Goal: Information Seeking & Learning: Check status

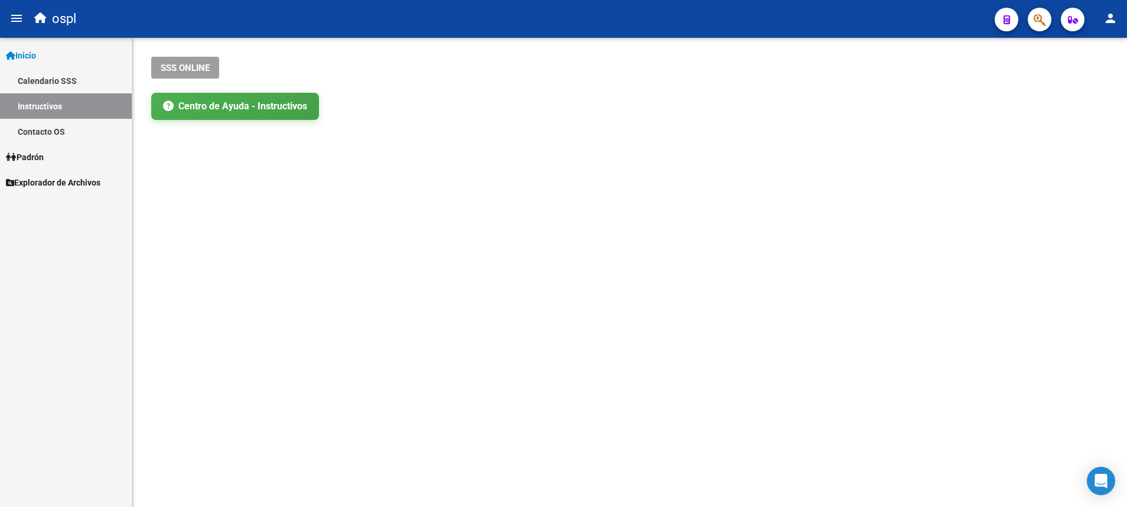
click at [54, 154] on link "Padrón" at bounding box center [66, 156] width 132 height 25
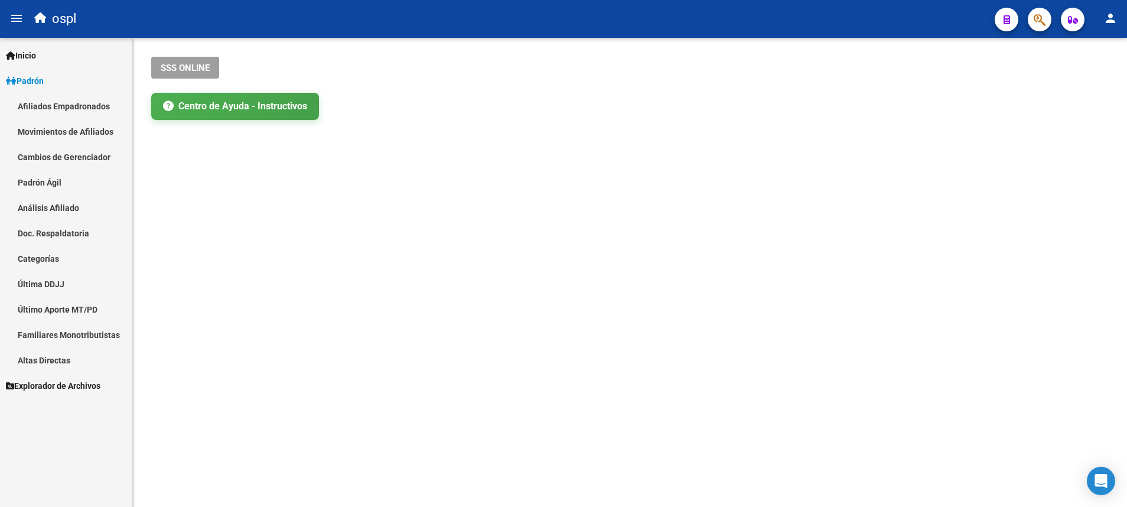
click at [66, 205] on link "Análisis Afiliado" at bounding box center [66, 207] width 132 height 25
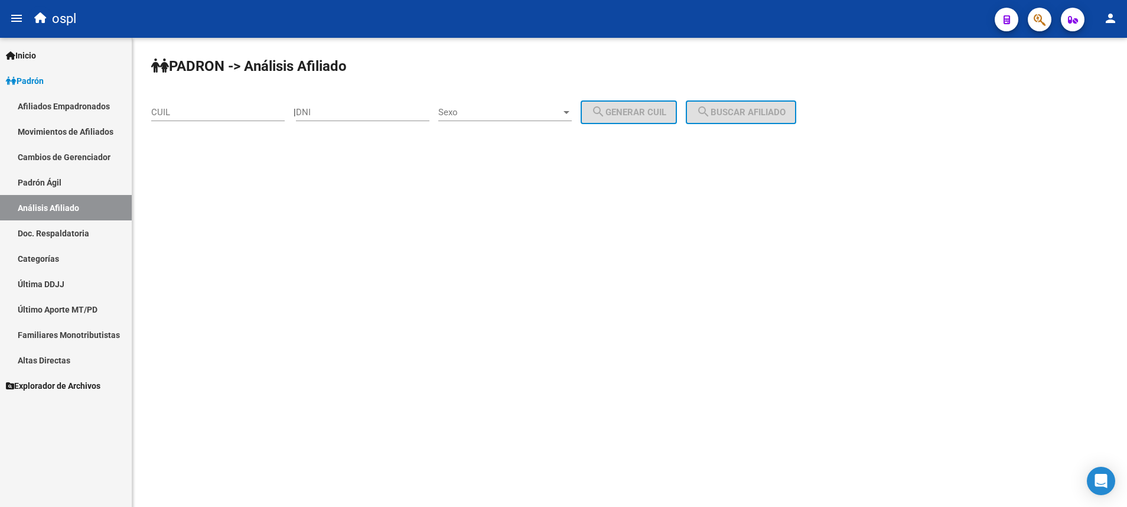
click at [259, 111] on input "CUIL" at bounding box center [218, 112] width 134 height 11
paste input "20-40267327-4"
type input "20-40267327-4"
click at [711, 107] on mat-icon "search" at bounding box center [704, 112] width 14 height 14
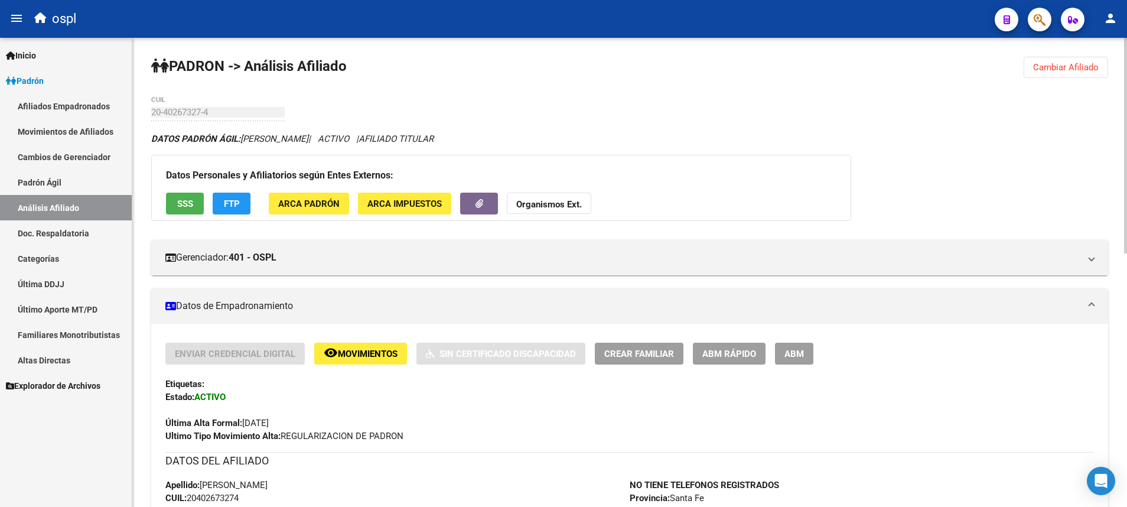
click at [189, 201] on span "SSS" at bounding box center [185, 203] width 16 height 11
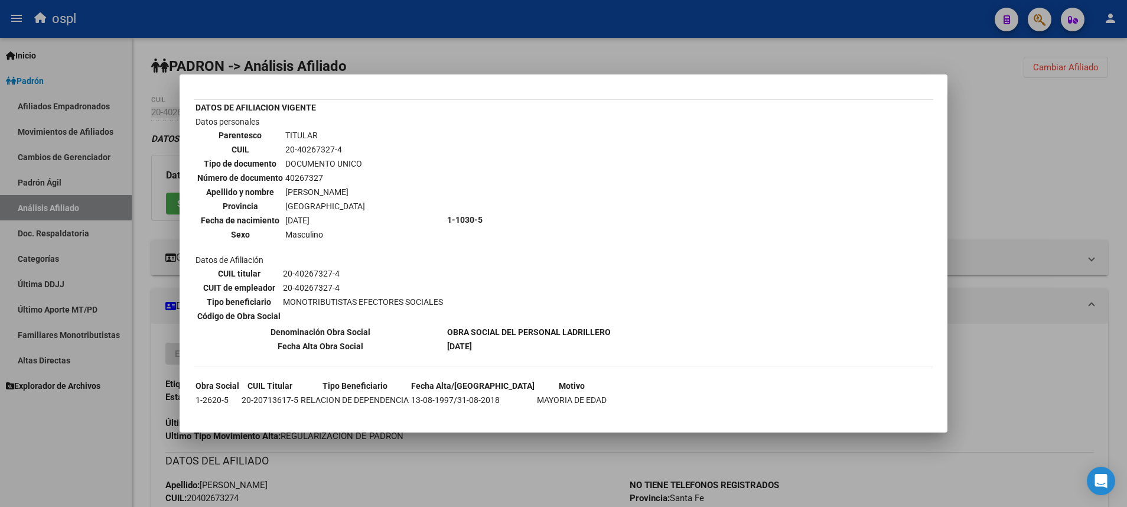
scroll to position [47, 0]
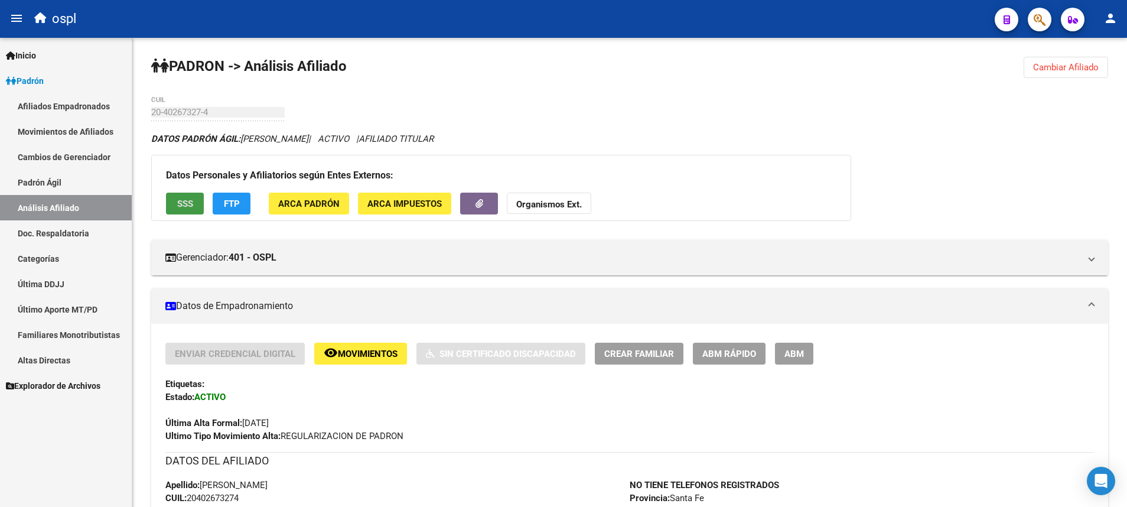
click at [102, 213] on link "Análisis Afiliado" at bounding box center [66, 207] width 132 height 25
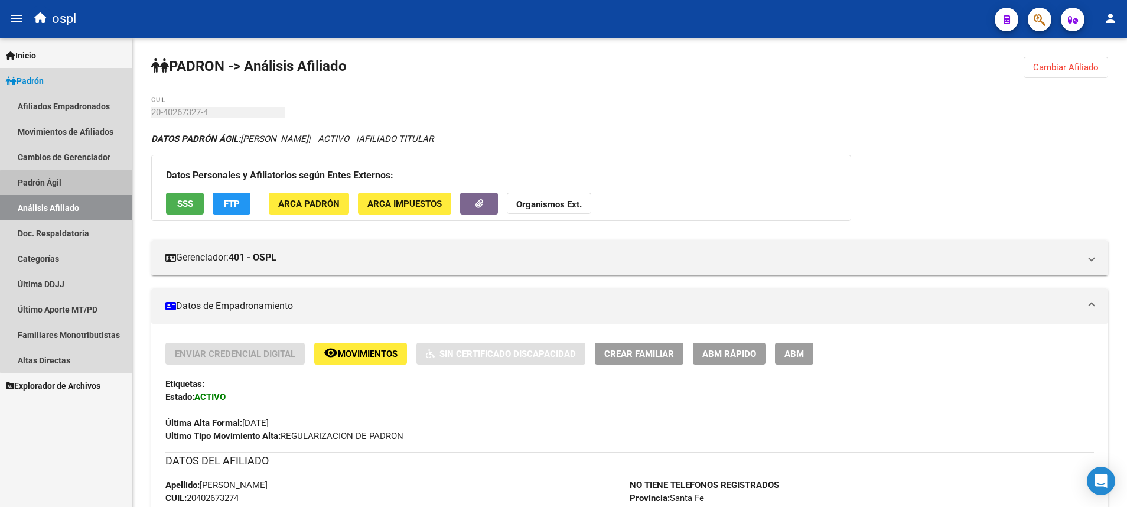
click at [76, 187] on link "Padrón Ágil" at bounding box center [66, 182] width 132 height 25
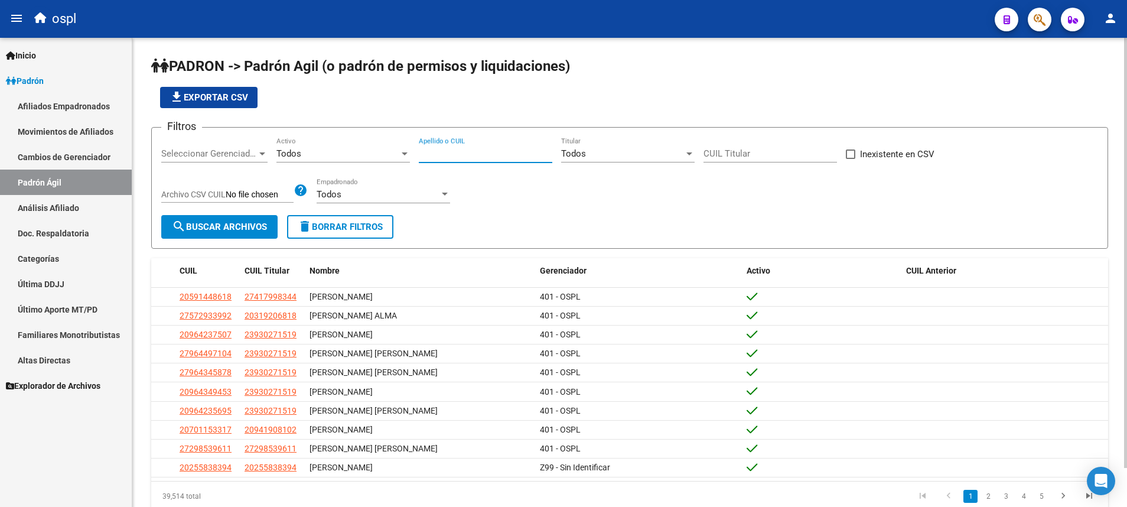
click at [471, 151] on input "Apellido o CUIL" at bounding box center [486, 153] width 134 height 11
paste input "23137048019"
type input "23137048019"
click at [252, 223] on span "search Buscar Archivos" at bounding box center [219, 227] width 95 height 11
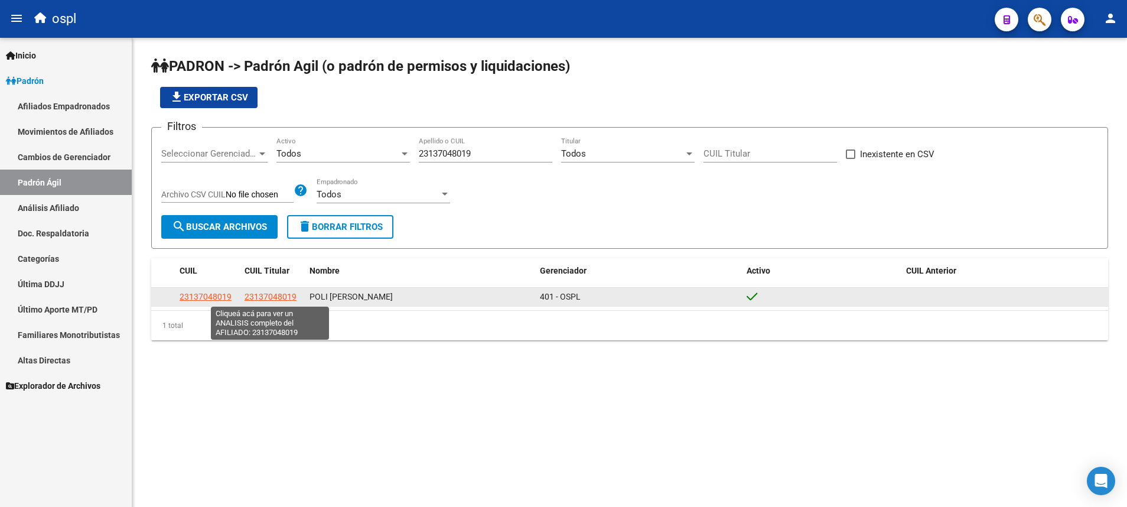
click at [292, 293] on span "23137048019" at bounding box center [271, 296] width 52 height 9
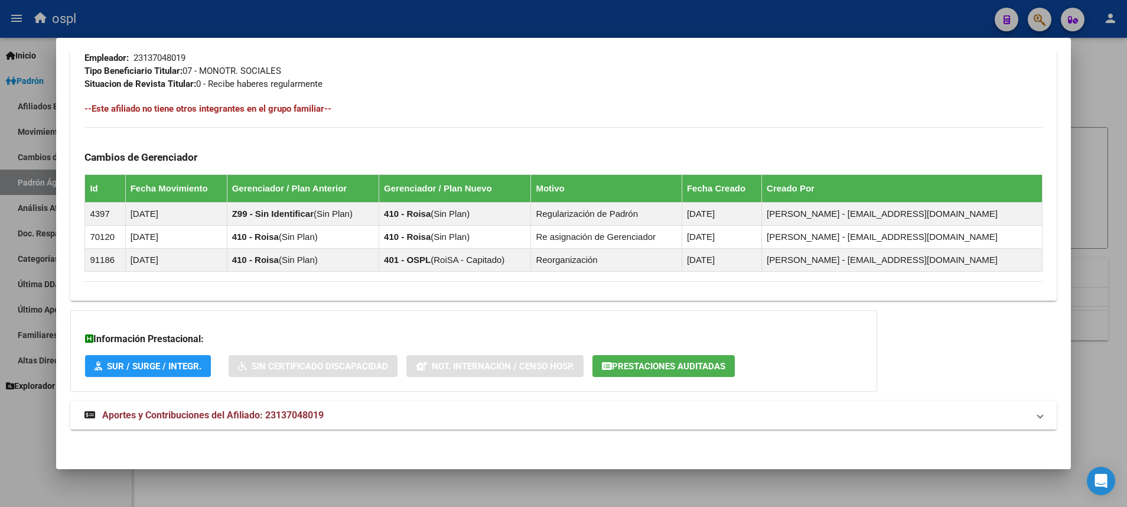
scroll to position [615, 0]
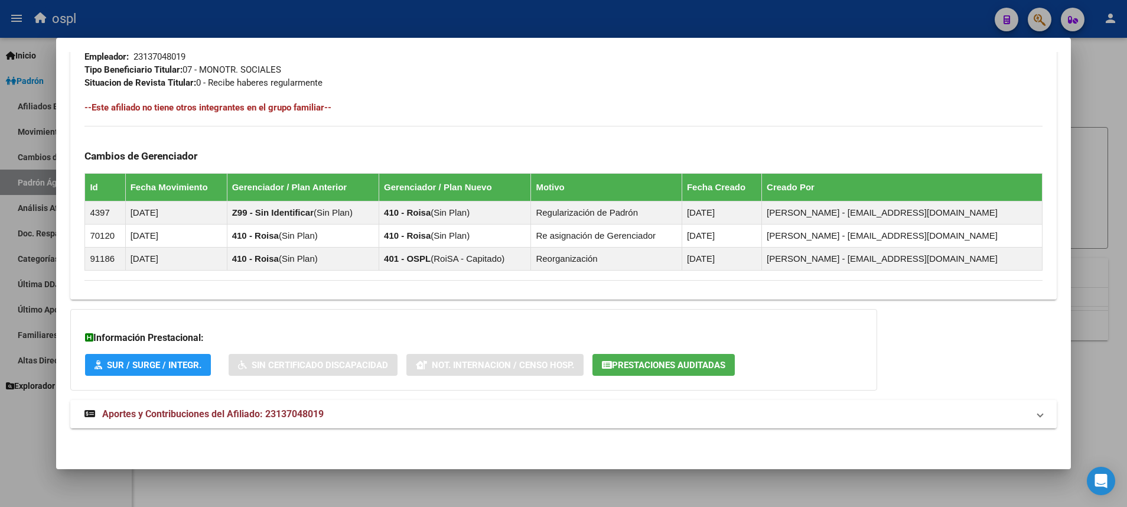
click at [212, 410] on span "Aportes y Contribuciones del Afiliado: 23137048019" at bounding box center [213, 413] width 222 height 11
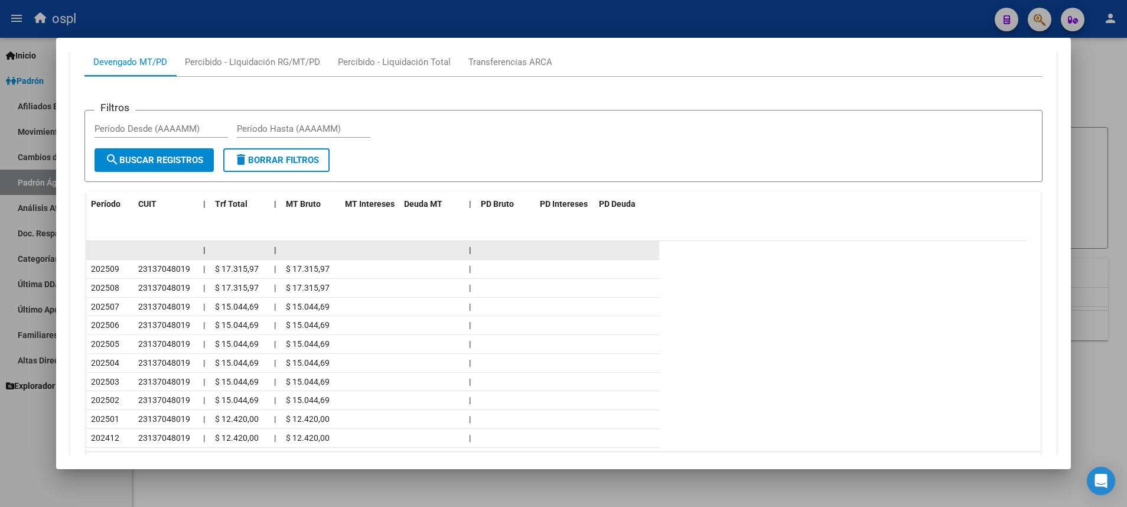
scroll to position [1096, 0]
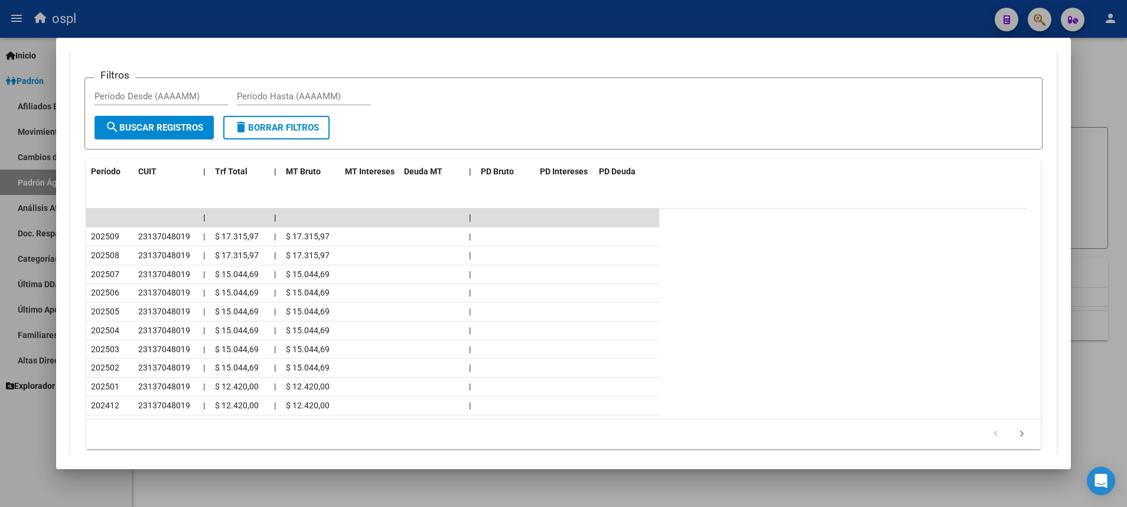
click at [1095, 60] on div at bounding box center [563, 253] width 1127 height 507
